Goal: Understand process/instructions

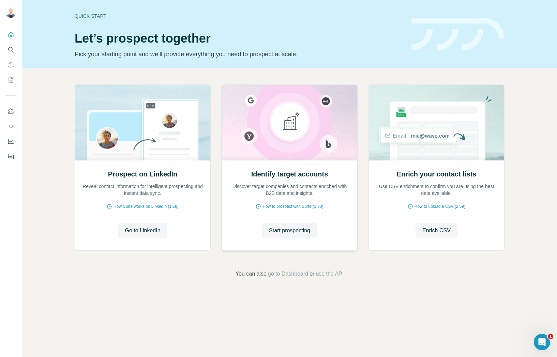
click at [230, 220] on div "Identify target accounts Discover target companies and contacts enriched with B…" at bounding box center [289, 205] width 135 height 91
